Goal: Task Accomplishment & Management: Manage account settings

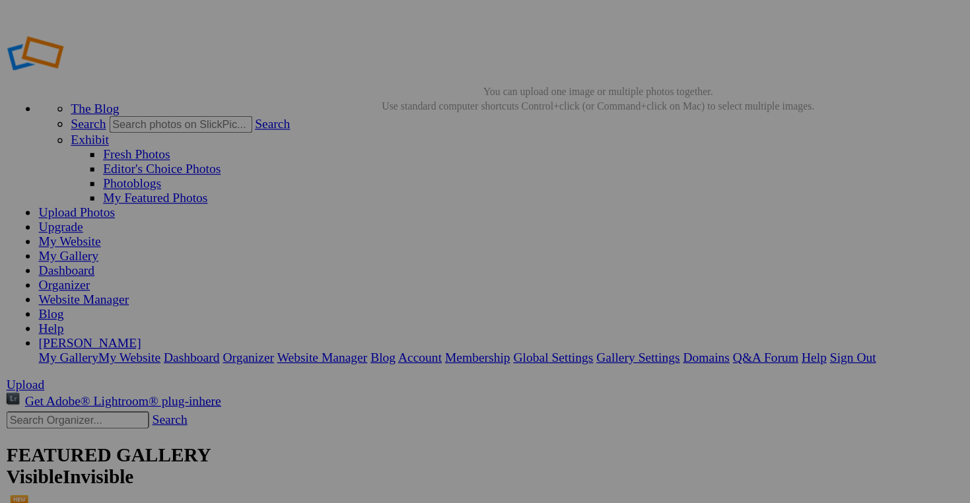
type input "Prayer Service Memorial for Fr. [PERSON_NAME] [PERSON_NAME] - [DATE] (Photos by…"
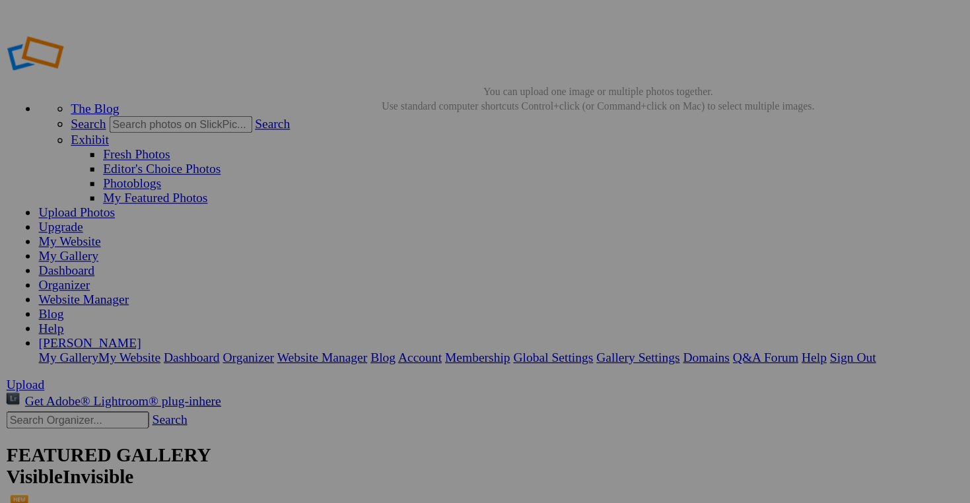
scroll to position [0, 0]
